Goal: Answer question/provide support: Share knowledge or assist other users

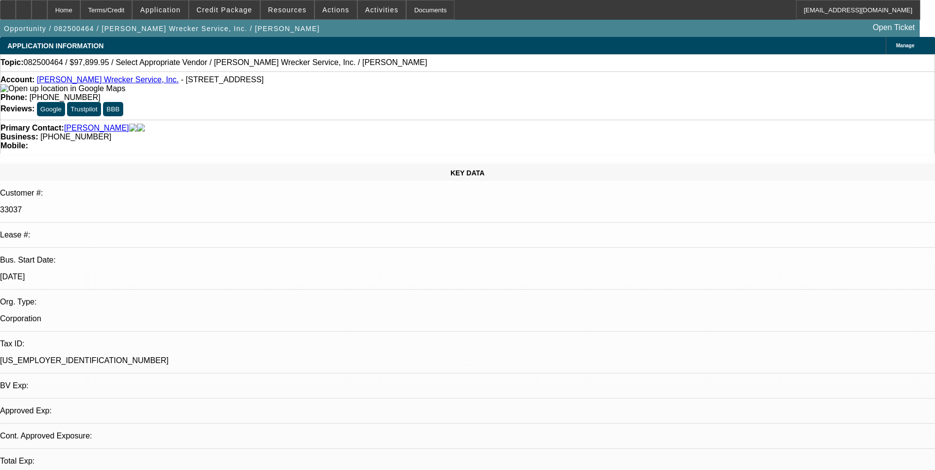
select select "0"
select select "2"
select select "0.1"
select select "1"
select select "2"
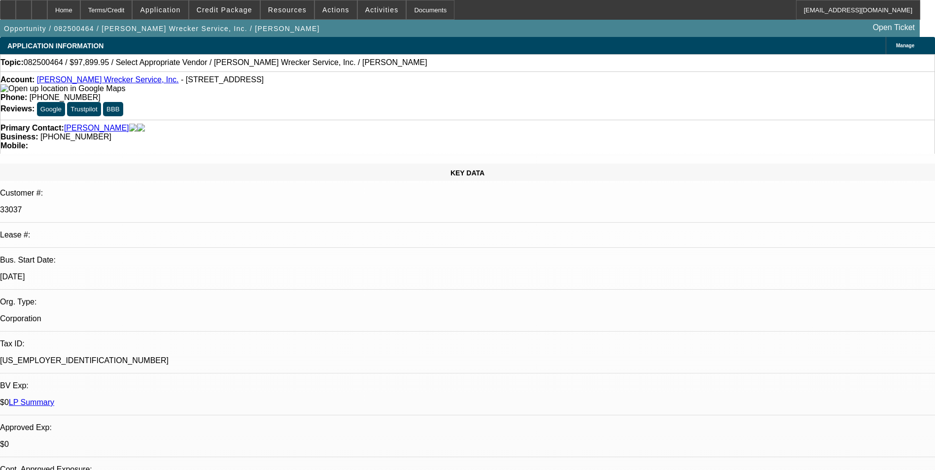
select select "4"
drag, startPoint x: 656, startPoint y: 143, endPoint x: 666, endPoint y: 173, distance: 31.2
radio input "true"
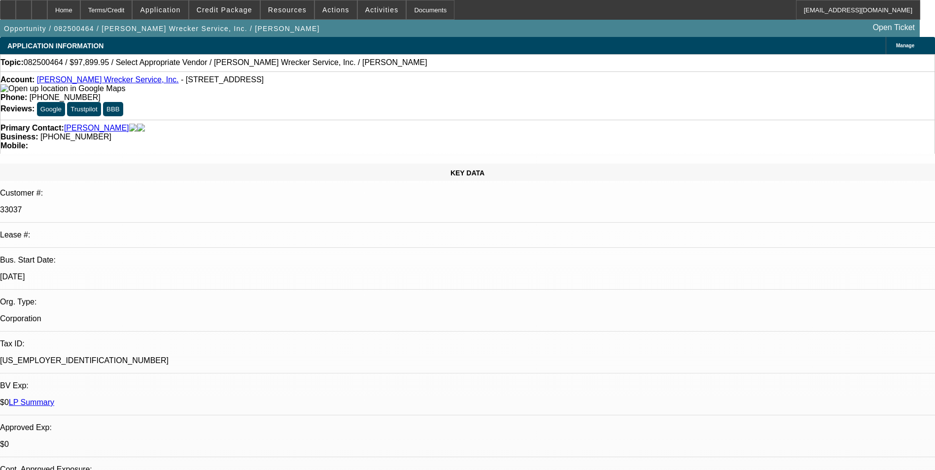
drag, startPoint x: 732, startPoint y: 171, endPoint x: 749, endPoint y: 178, distance: 19.0
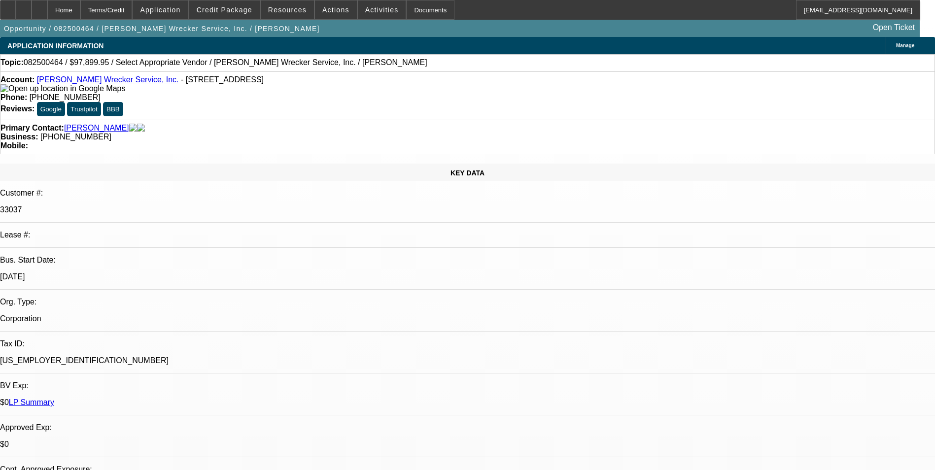
type textarea "Payment history good-on-time so far/All 3 serviced deals-GPS -none"
drag, startPoint x: 845, startPoint y: 173, endPoint x: 701, endPoint y: 168, distance: 144.6
radio input "false"
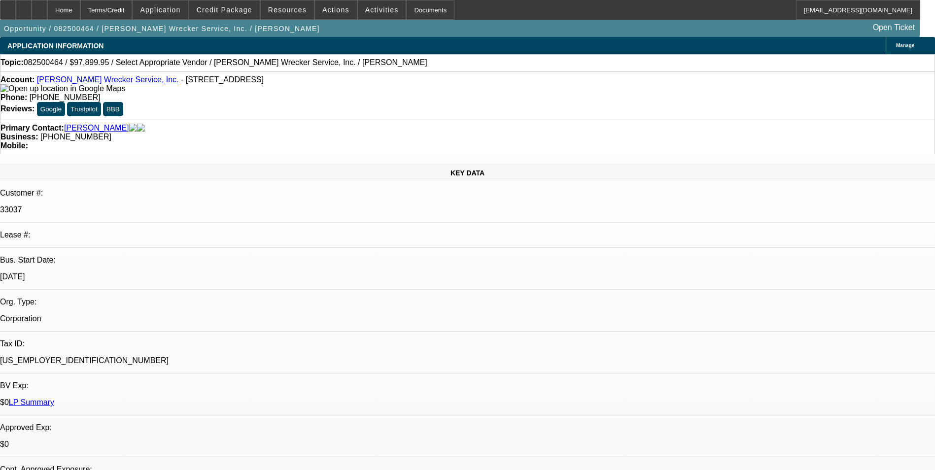
radio input "true"
select select "0"
select select "2"
select select "0"
select select "1"
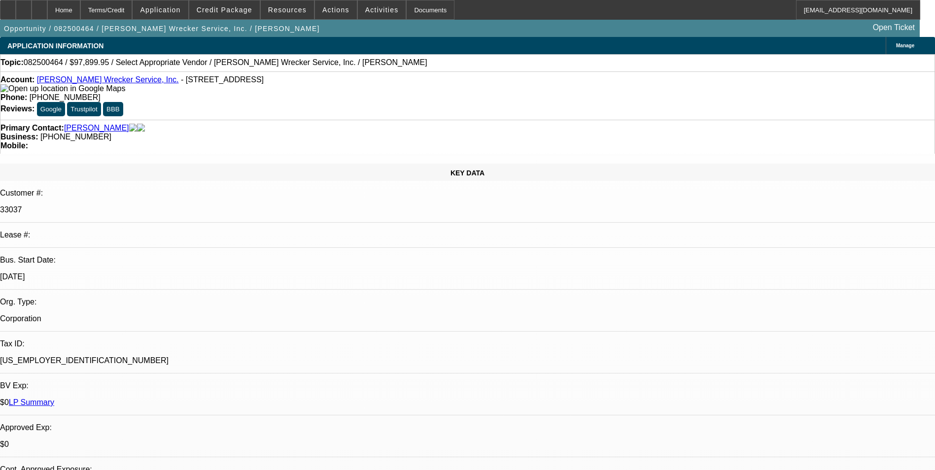
select select "2"
select select "6"
